Goal: Transaction & Acquisition: Download file/media

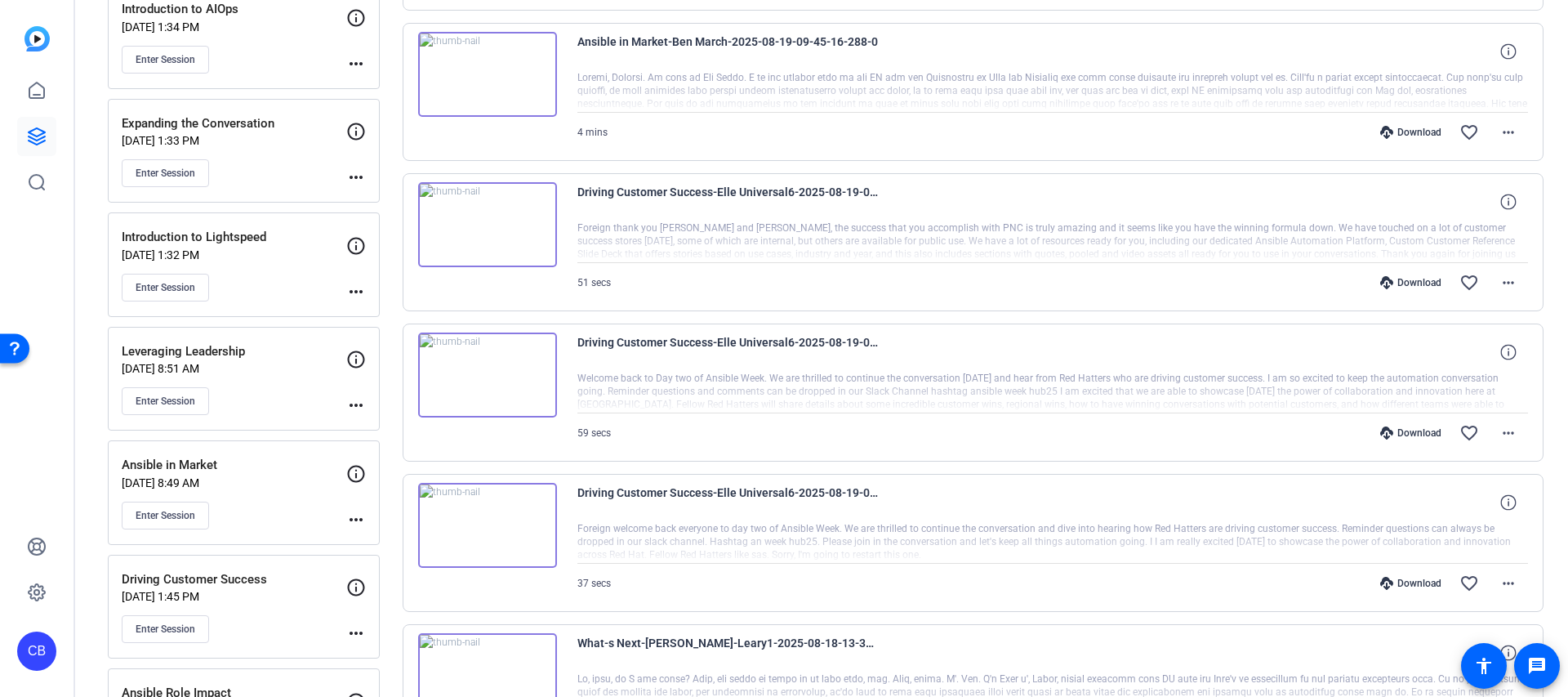
scroll to position [474, 0]
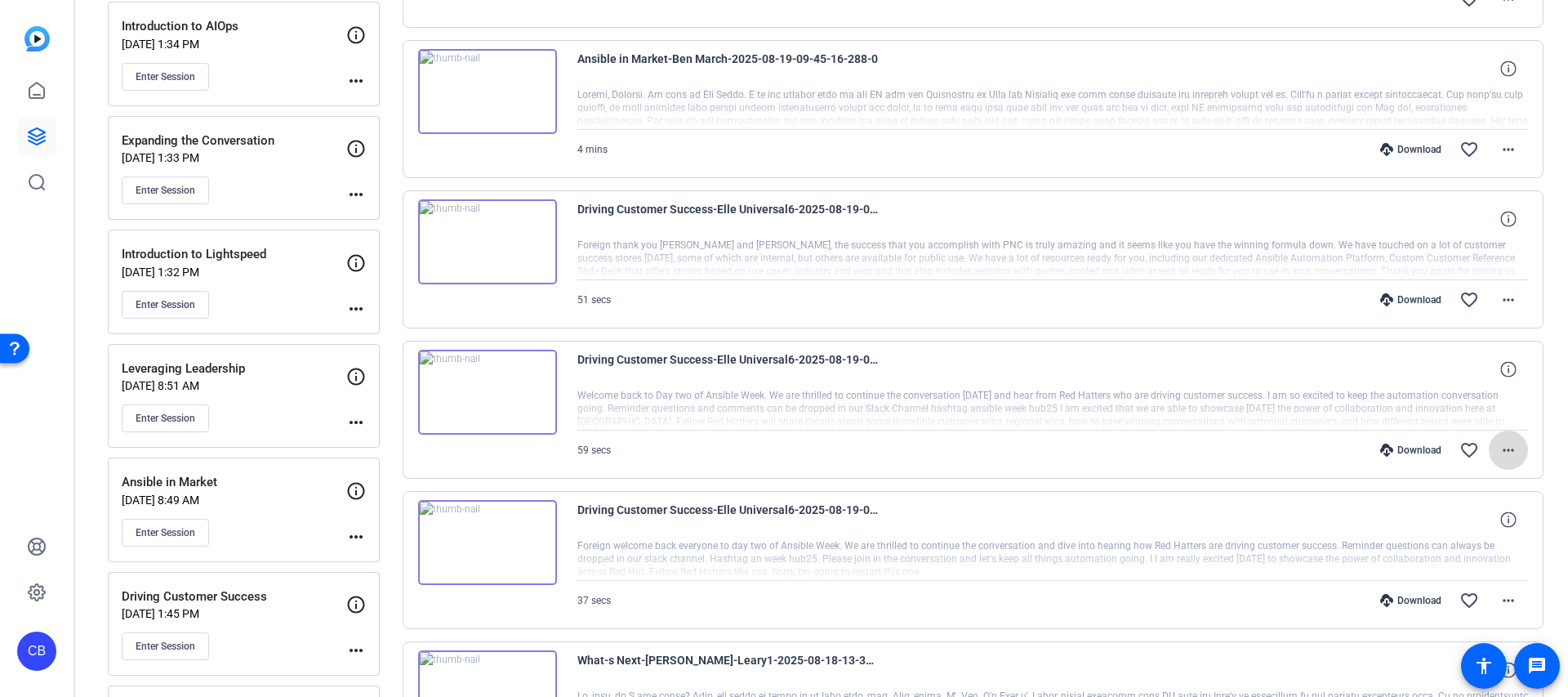
click at [1509, 443] on mat-icon "more_horiz" at bounding box center [1509, 450] width 20 height 20
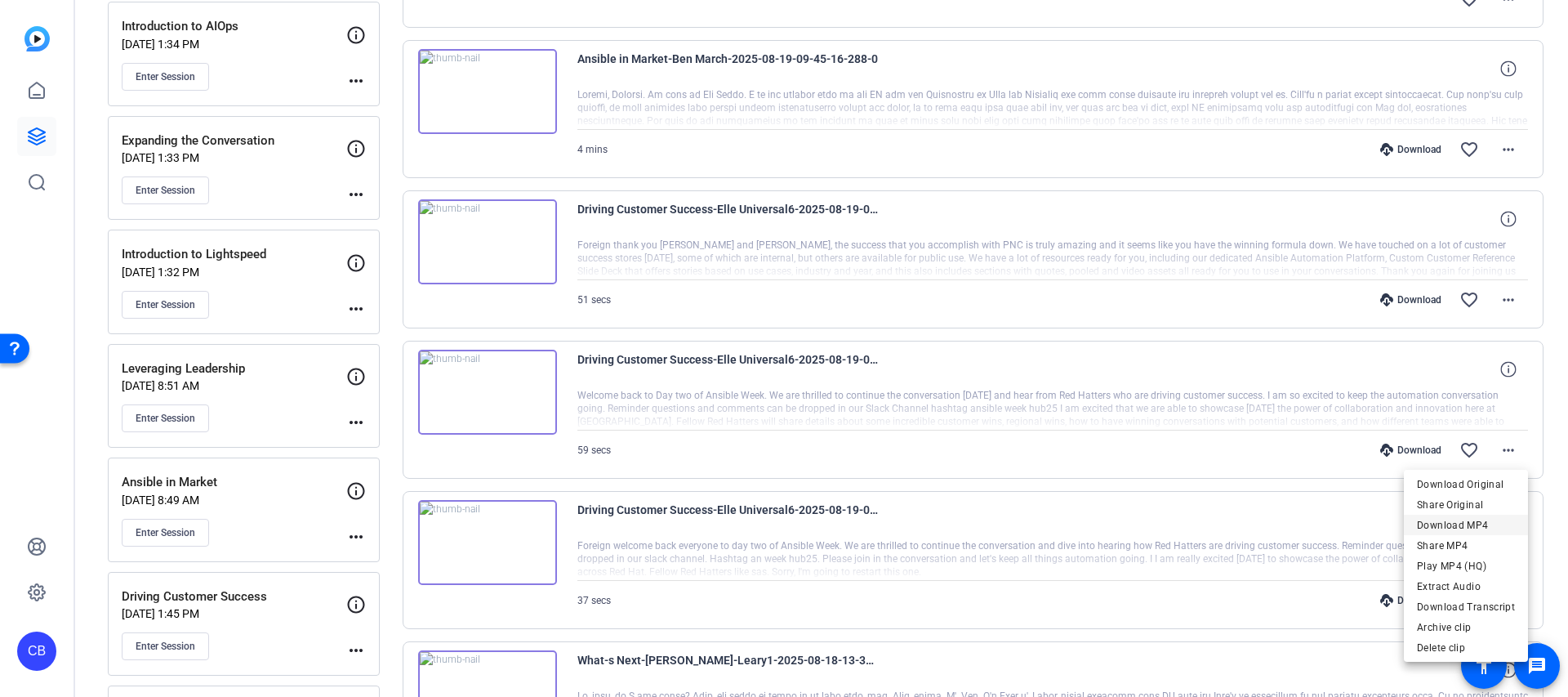
click at [1485, 520] on span "Download MP4" at bounding box center [1466, 525] width 98 height 20
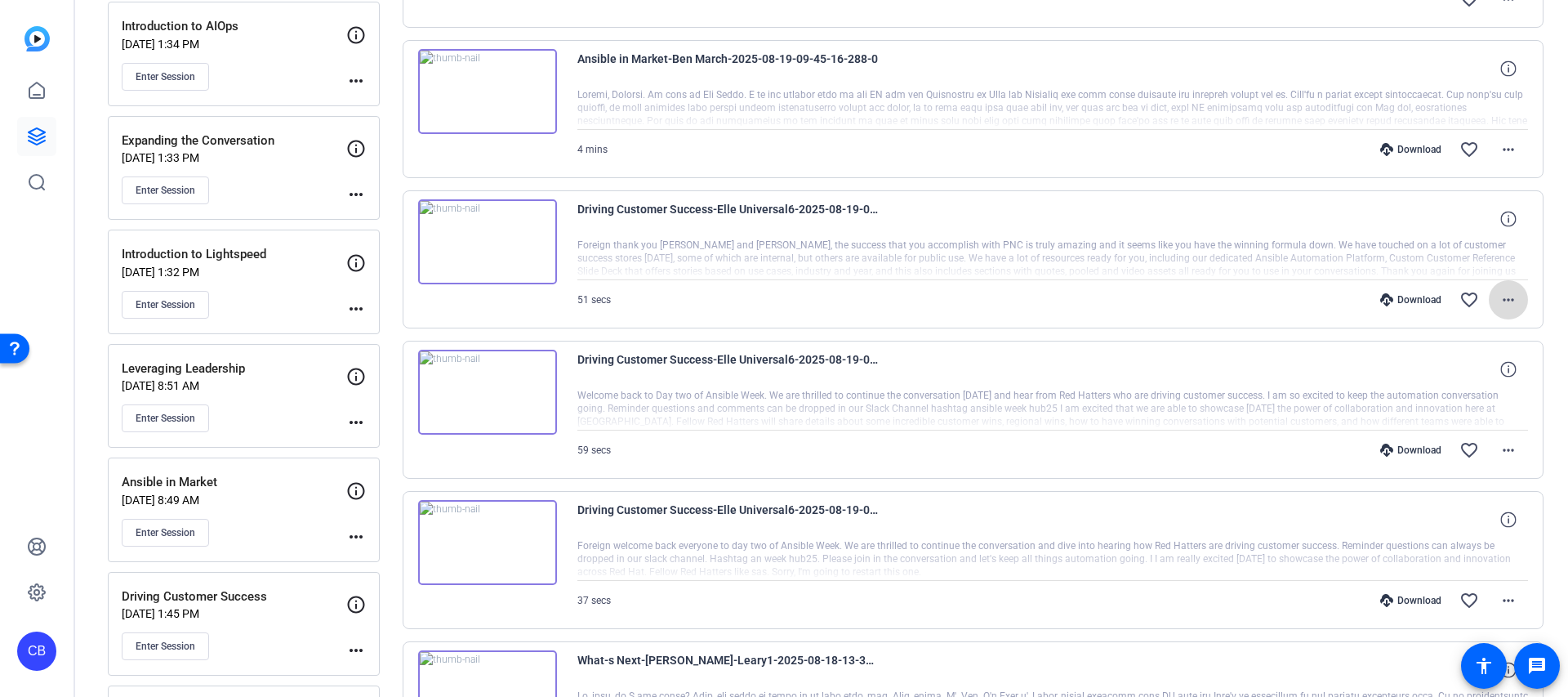
click at [1499, 299] on mat-icon "more_horiz" at bounding box center [1509, 300] width 20 height 20
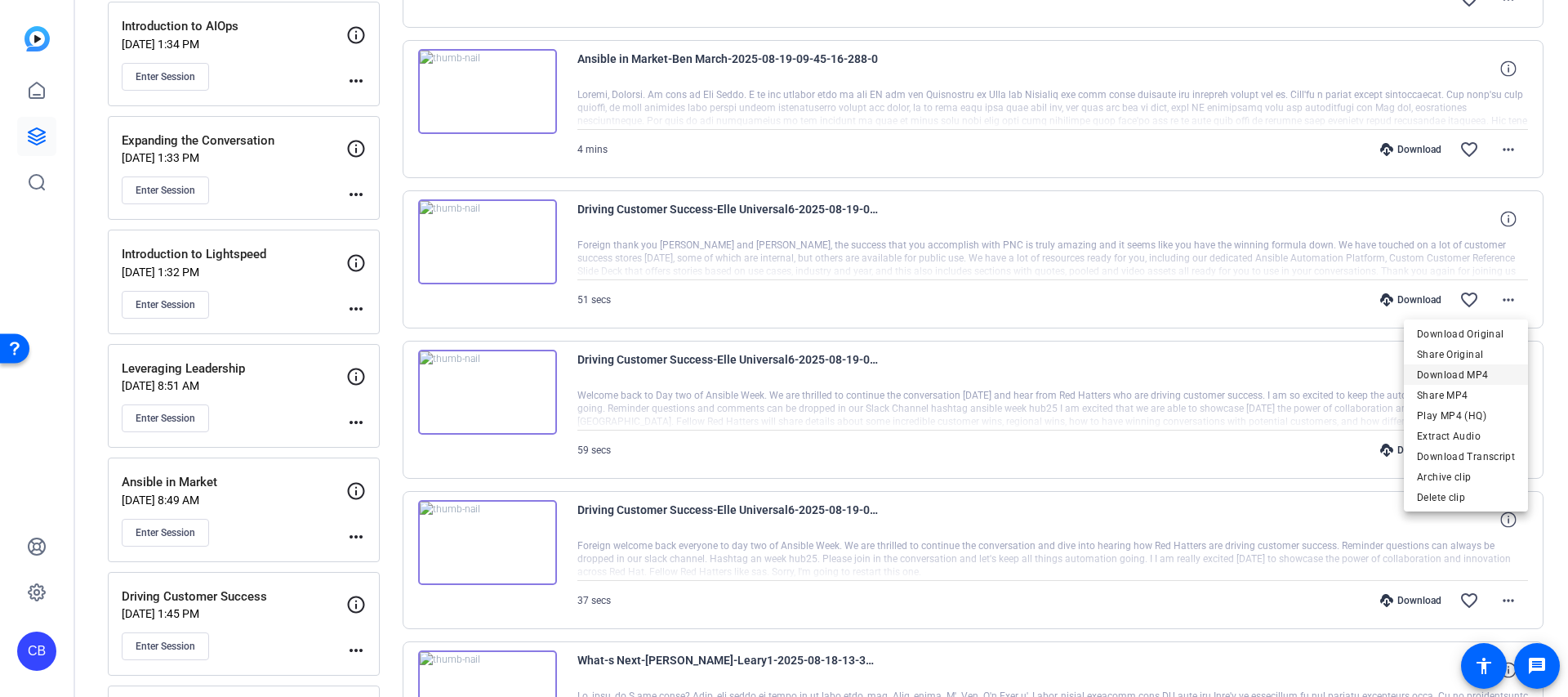
click at [1482, 366] on span "Download MP4" at bounding box center [1466, 375] width 98 height 20
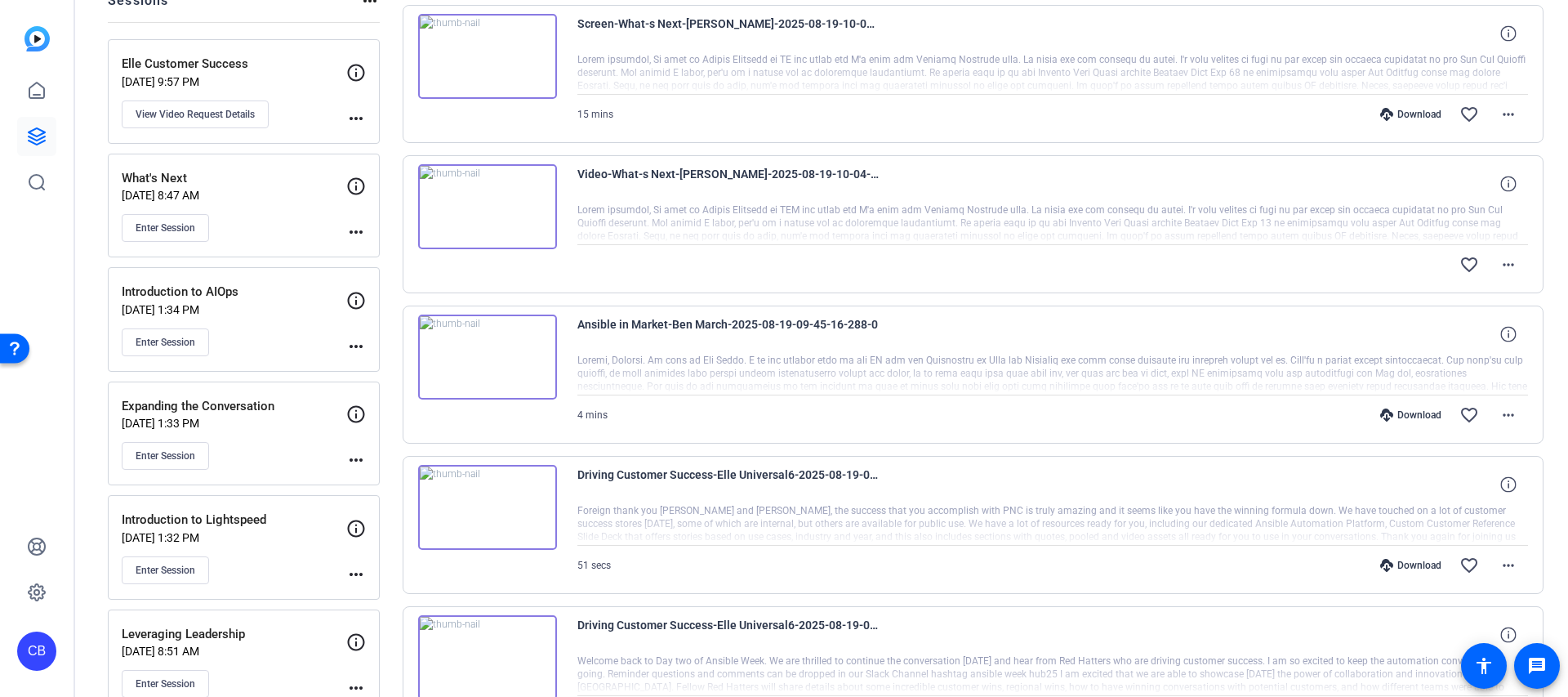
scroll to position [204, 0]
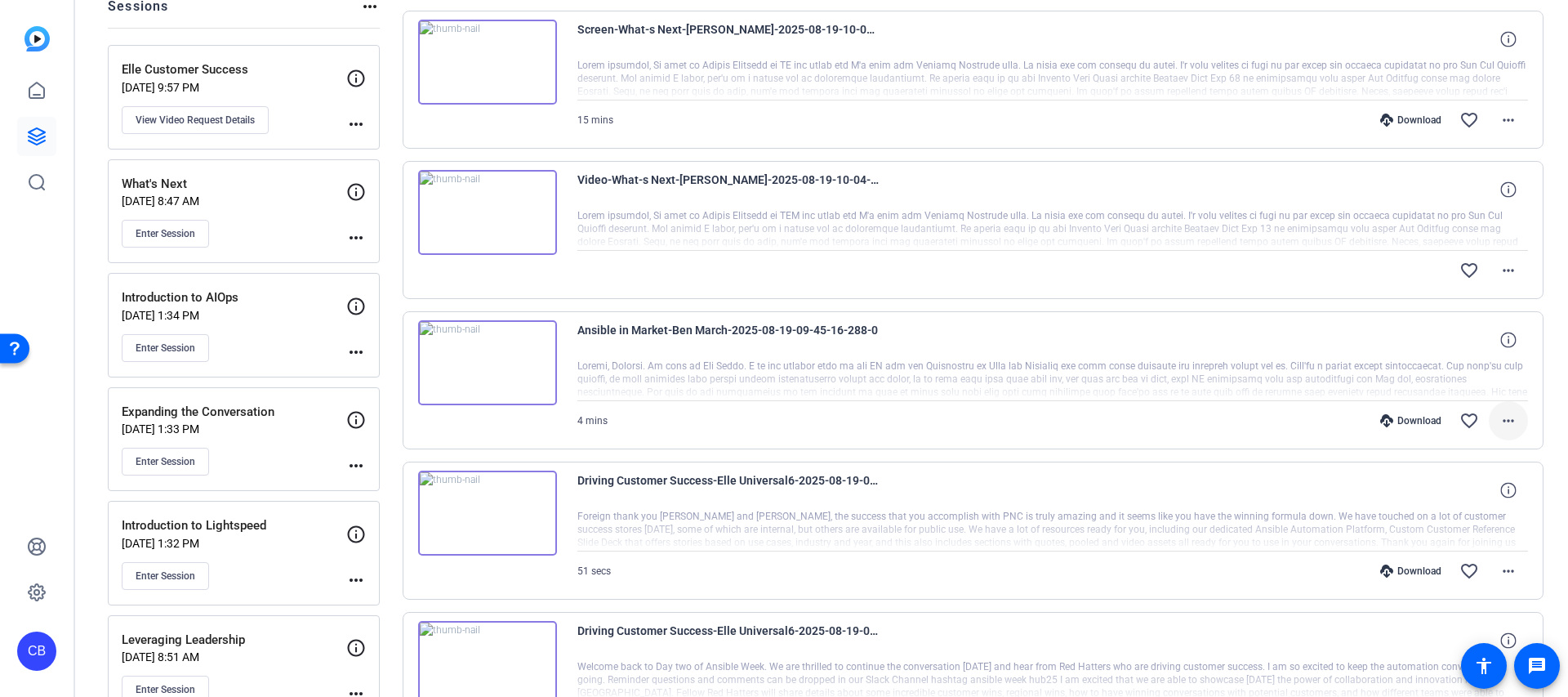
click at [1502, 421] on mat-icon "more_horiz" at bounding box center [1509, 421] width 20 height 20
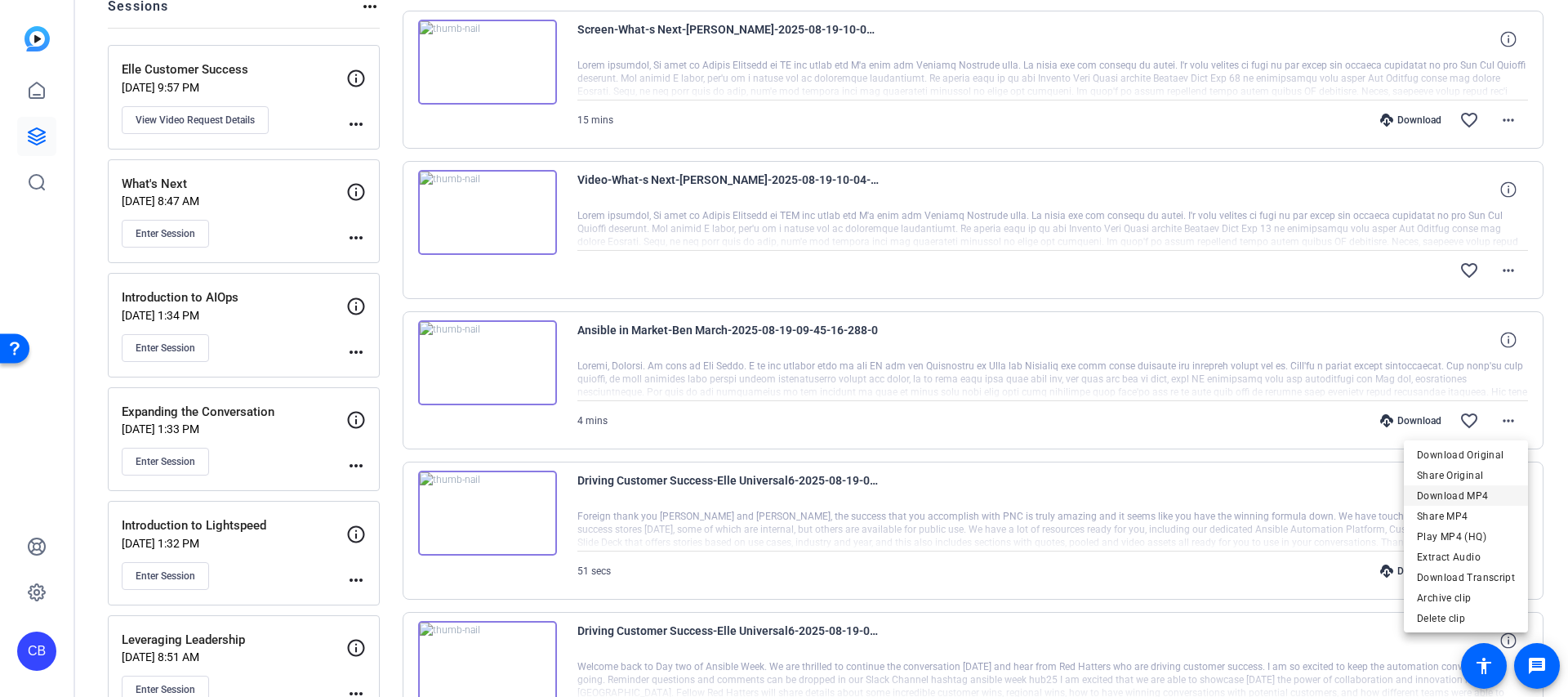
click at [1476, 491] on span "Download MP4" at bounding box center [1466, 496] width 98 height 20
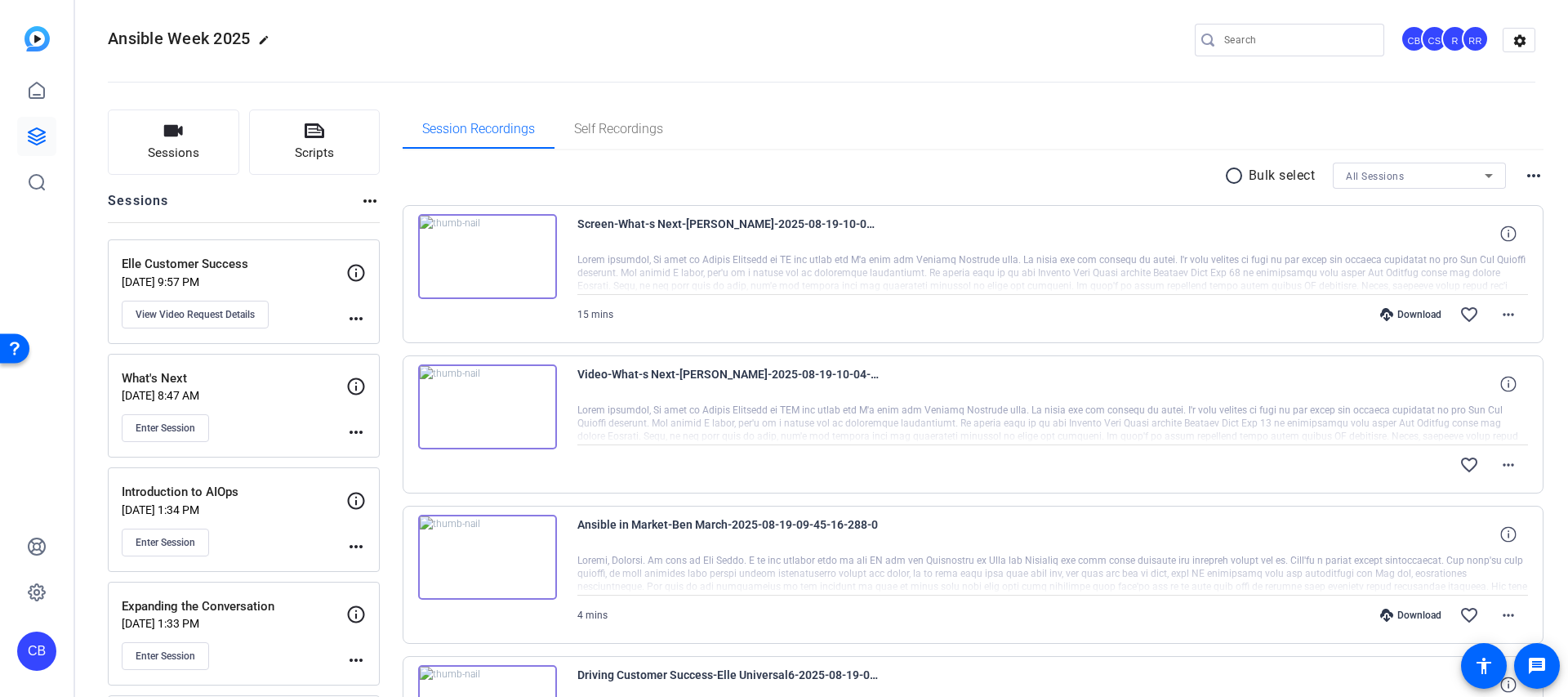
scroll to position [7, 0]
click at [1512, 461] on mat-icon "more_horiz" at bounding box center [1509, 466] width 20 height 20
click at [1512, 461] on div at bounding box center [784, 348] width 1568 height 697
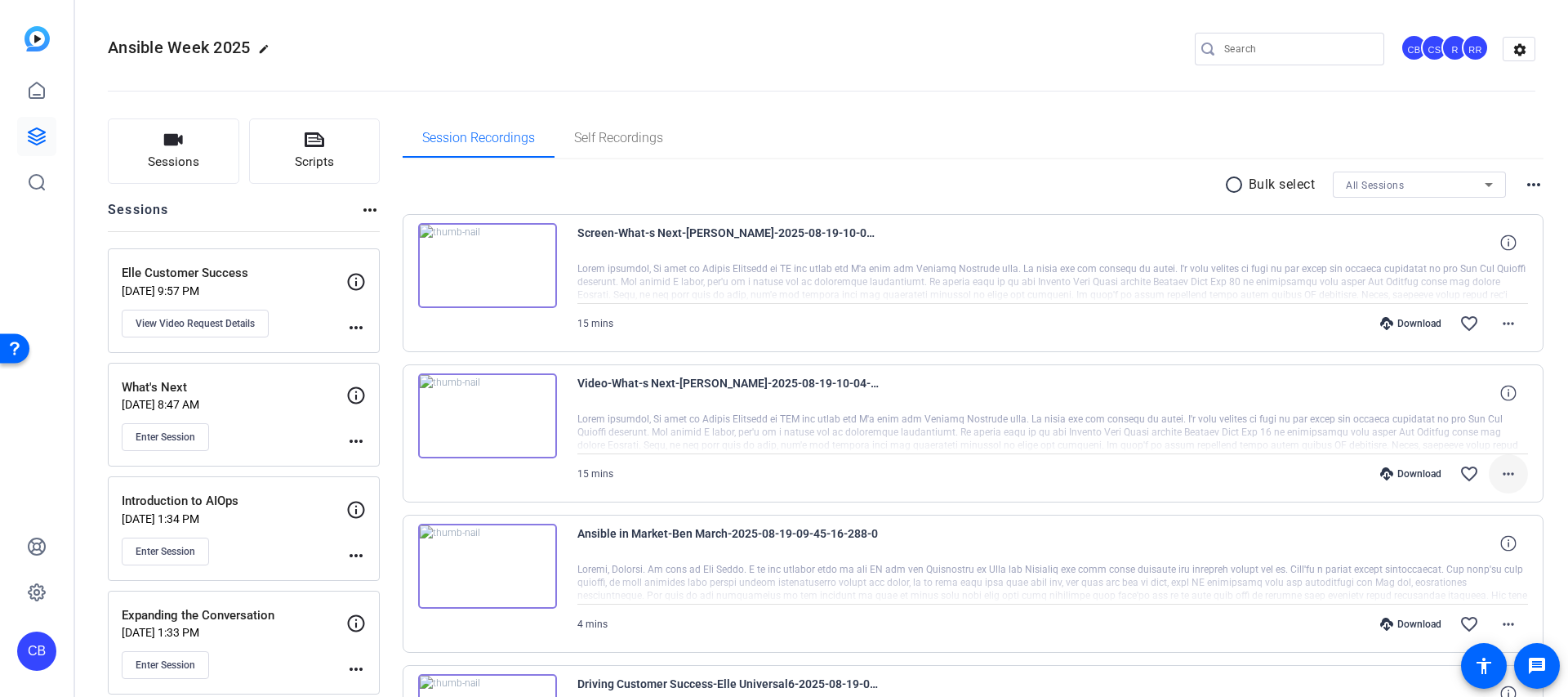
click at [1499, 474] on mat-icon "more_horiz" at bounding box center [1509, 474] width 20 height 20
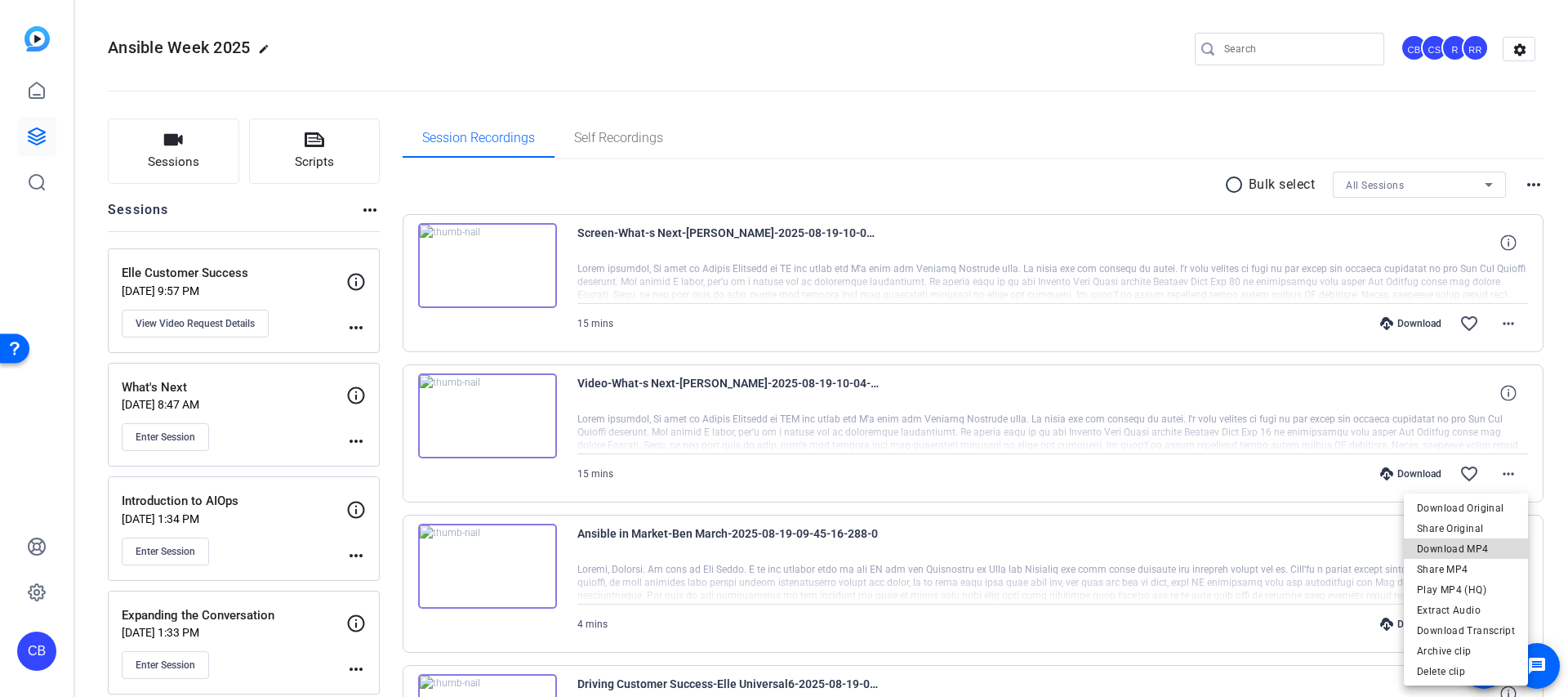
click at [1488, 546] on span "Download MP4" at bounding box center [1466, 549] width 98 height 20
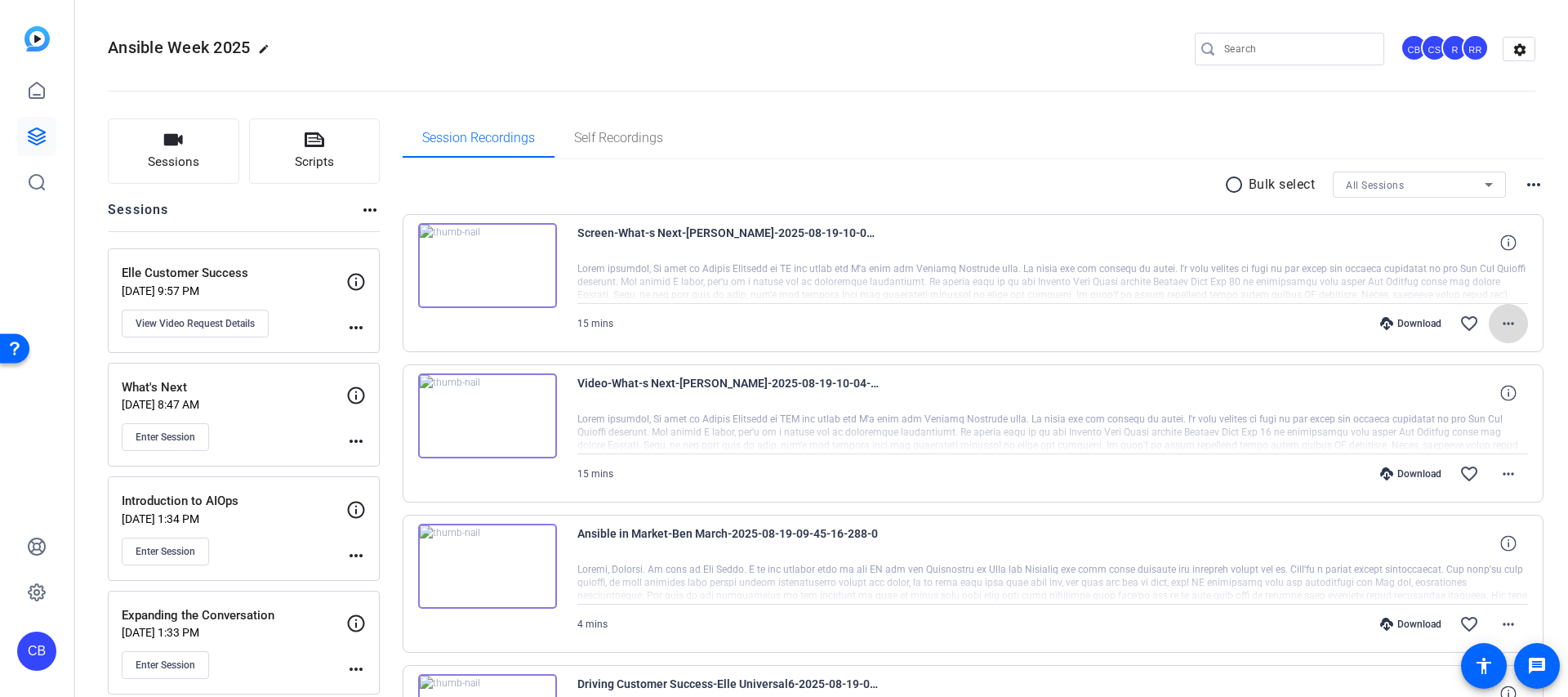
click at [1501, 319] on mat-icon "more_horiz" at bounding box center [1509, 324] width 20 height 20
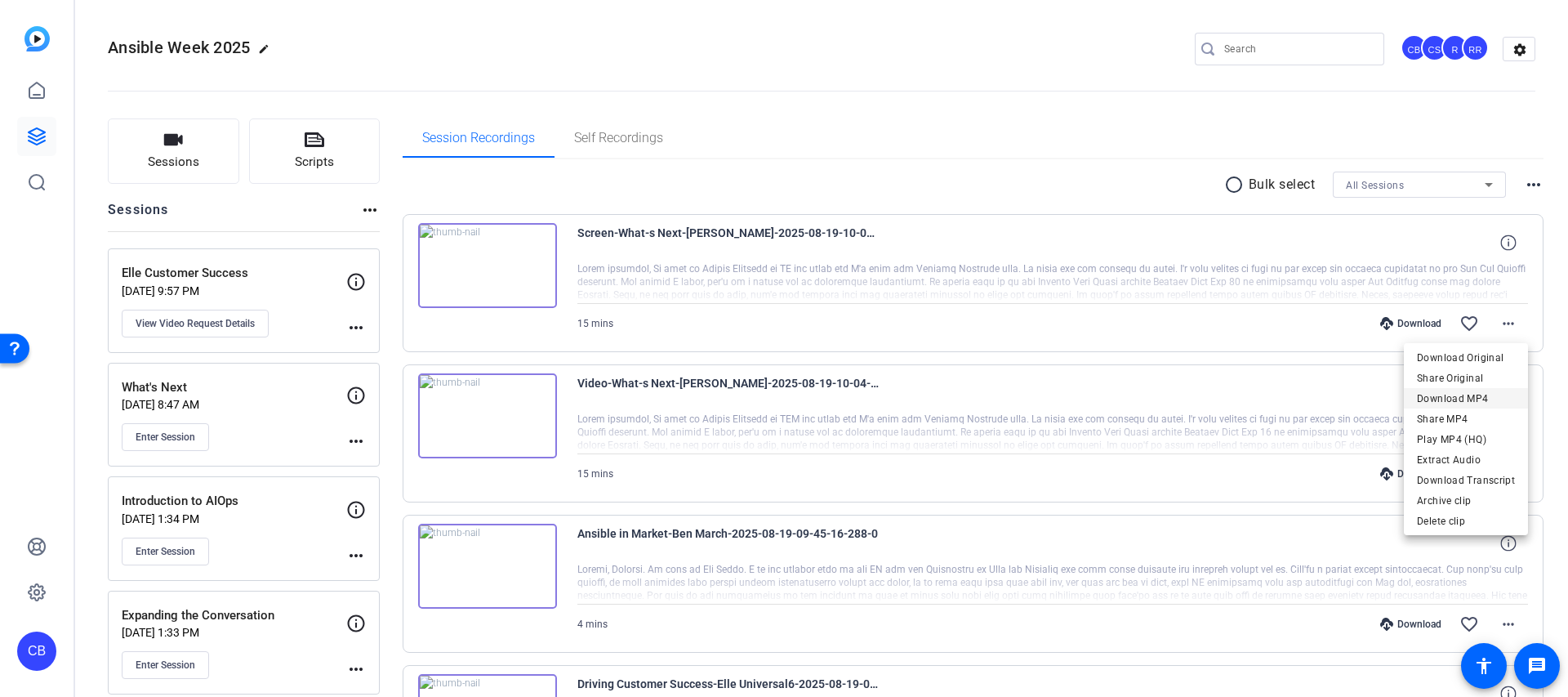
click at [1458, 398] on span "Download MP4" at bounding box center [1466, 399] width 98 height 20
